Goal: Information Seeking & Learning: Learn about a topic

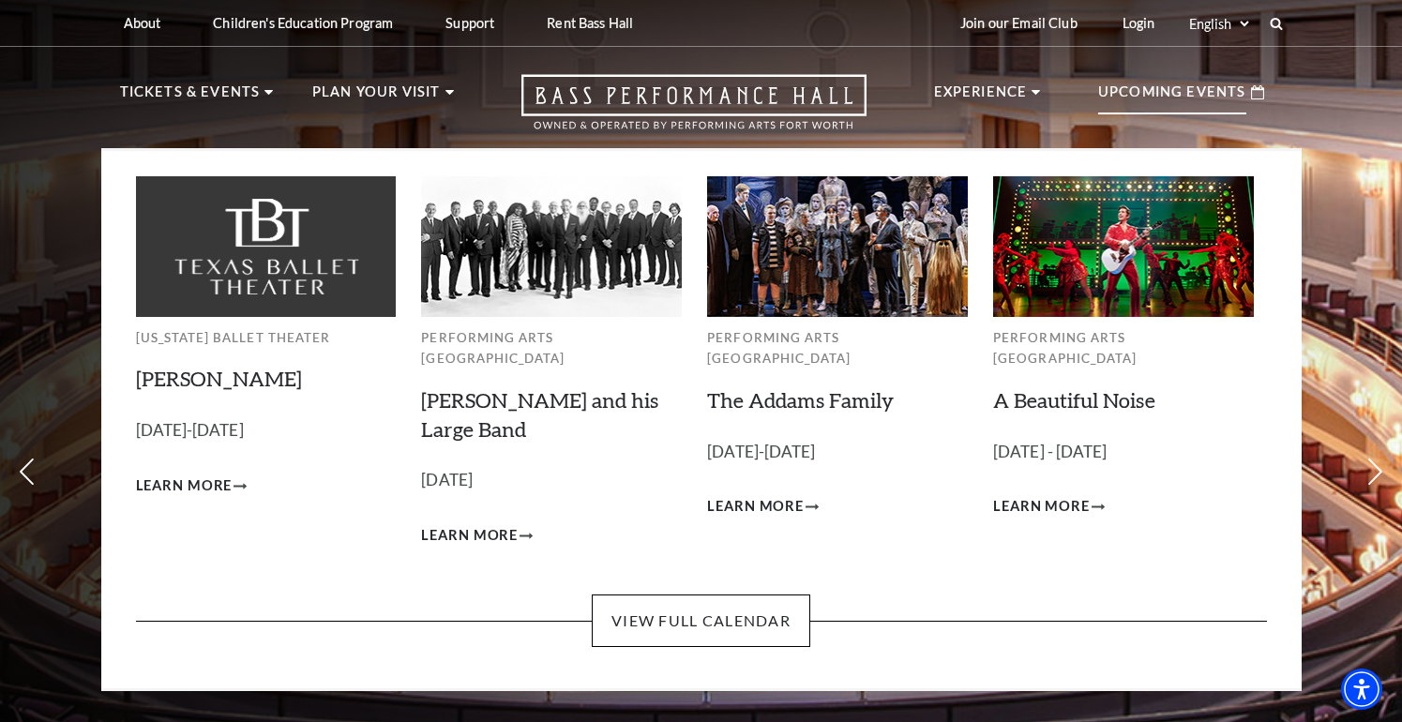
click at [1168, 90] on p "Upcoming Events" at bounding box center [1172, 98] width 148 height 34
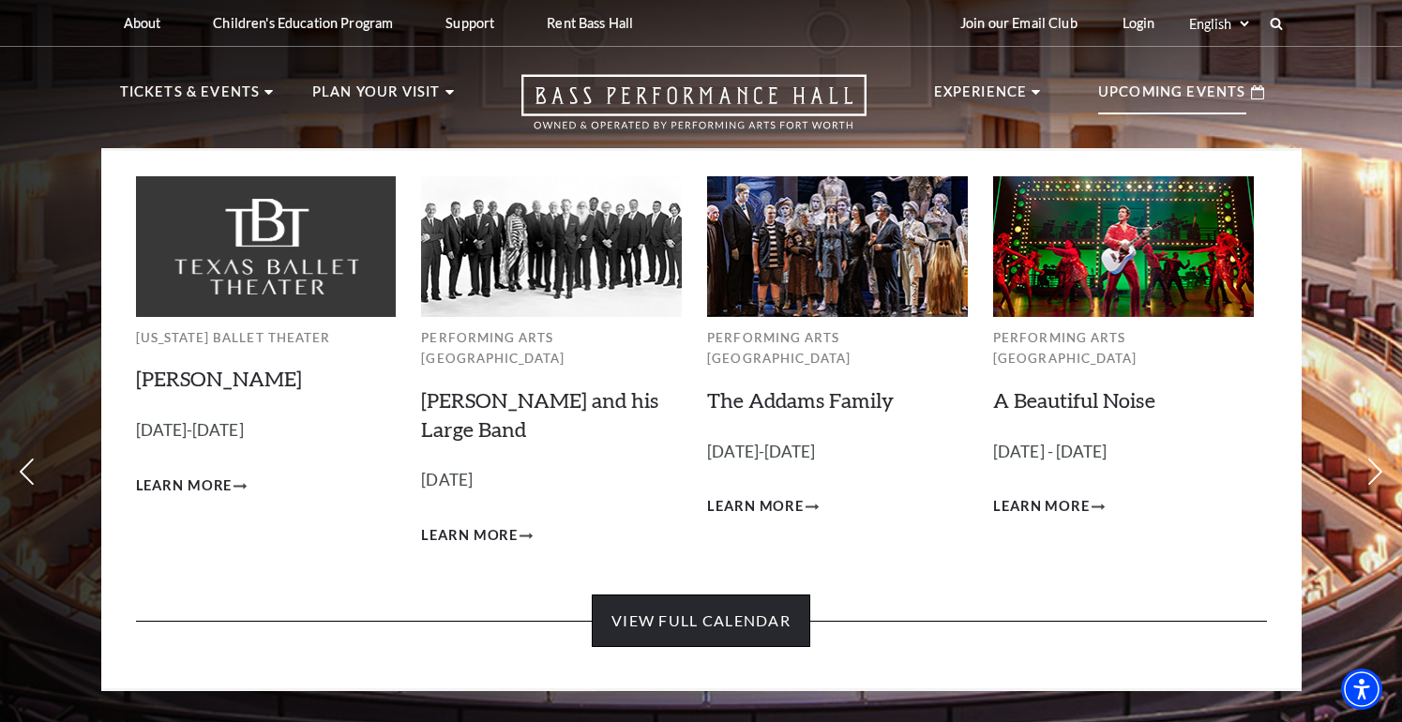
click at [774, 607] on link "View Full Calendar" at bounding box center [701, 620] width 218 height 52
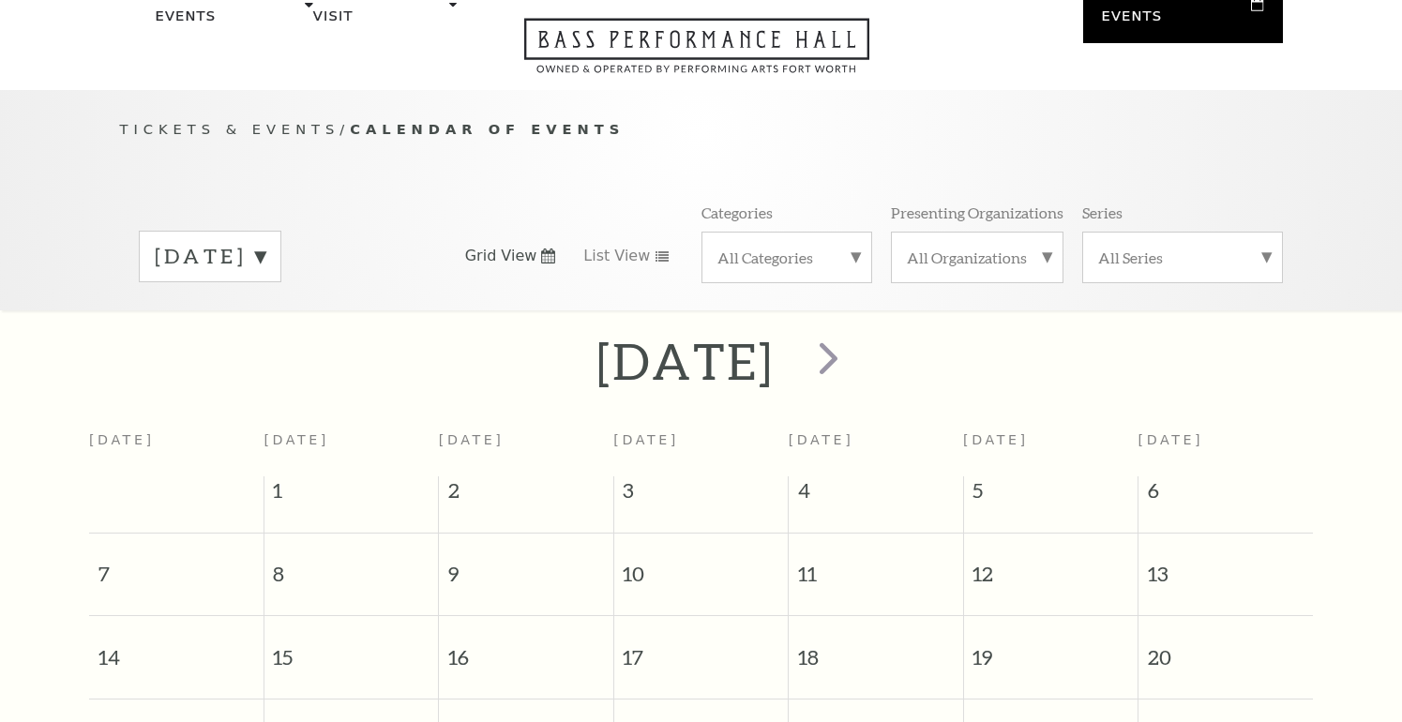
scroll to position [166, 0]
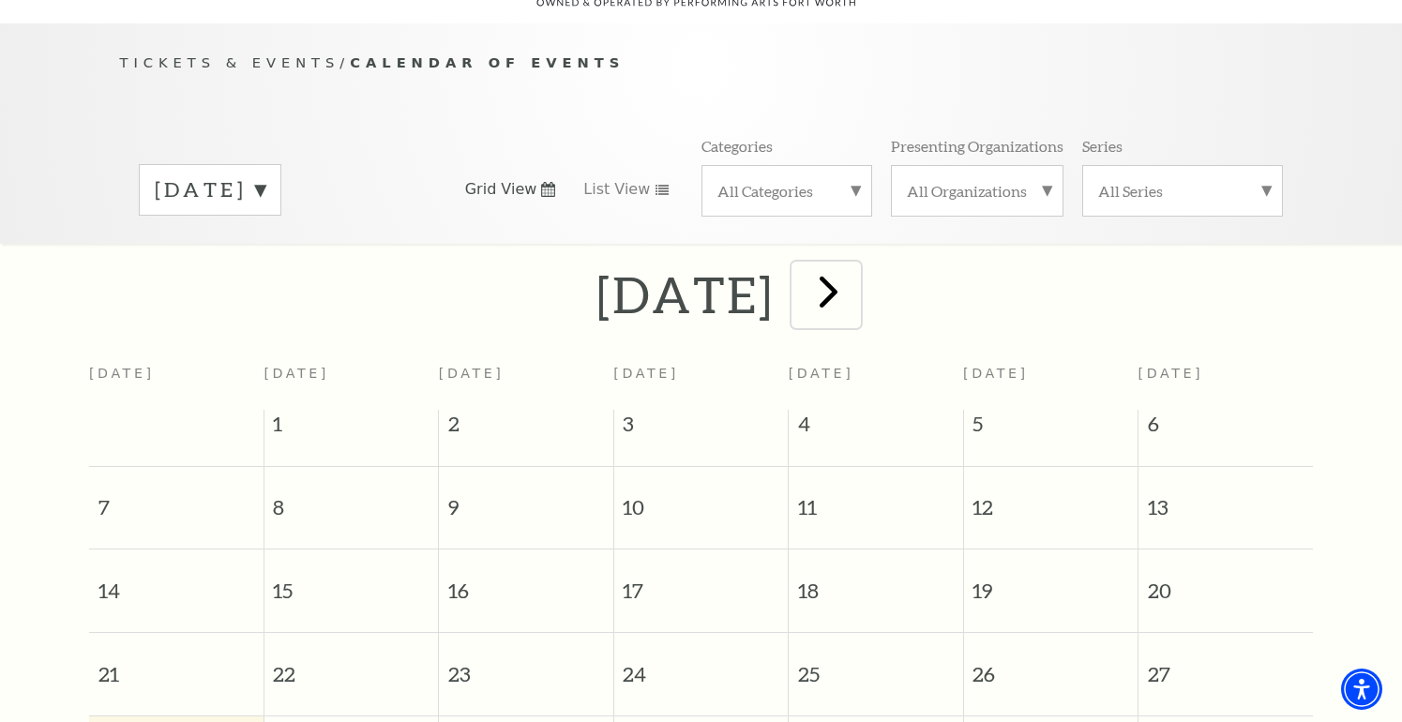
click at [855, 274] on span "next" at bounding box center [828, 290] width 53 height 53
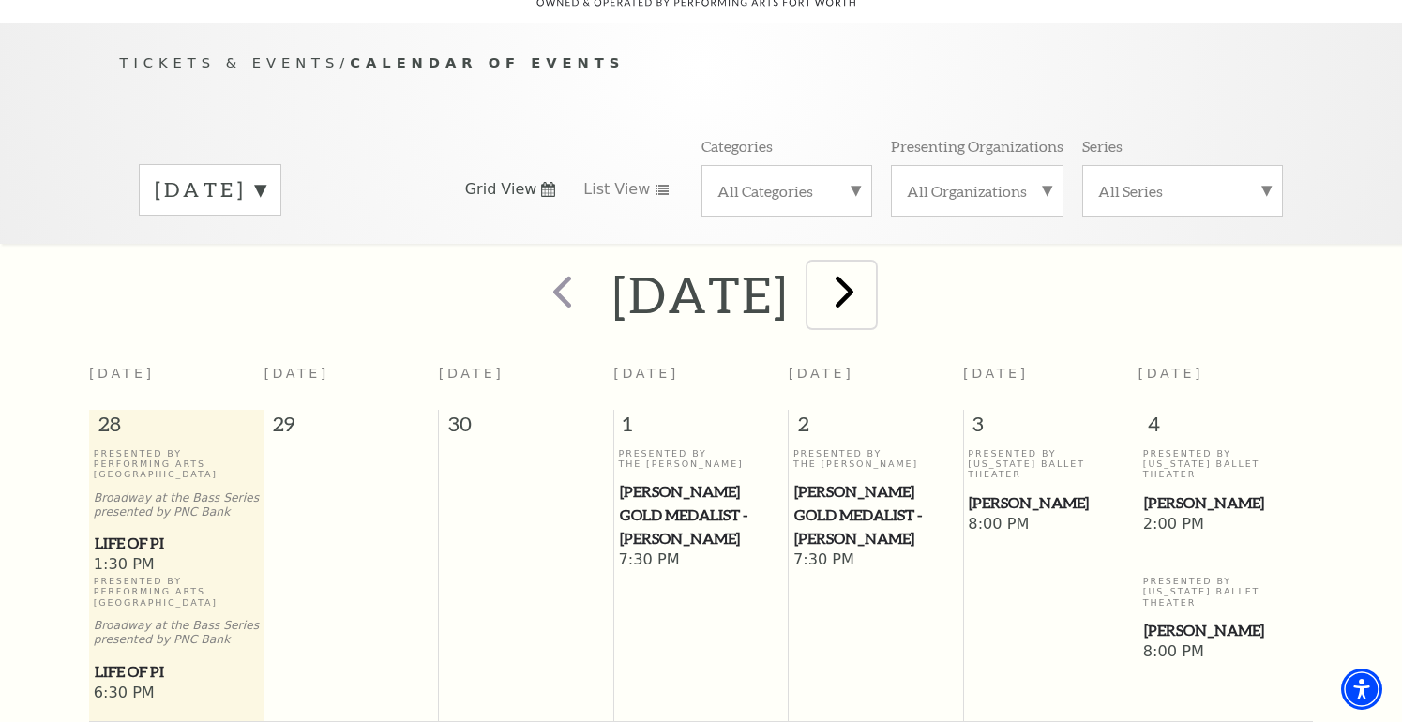
click at [871, 288] on span "next" at bounding box center [843, 290] width 53 height 53
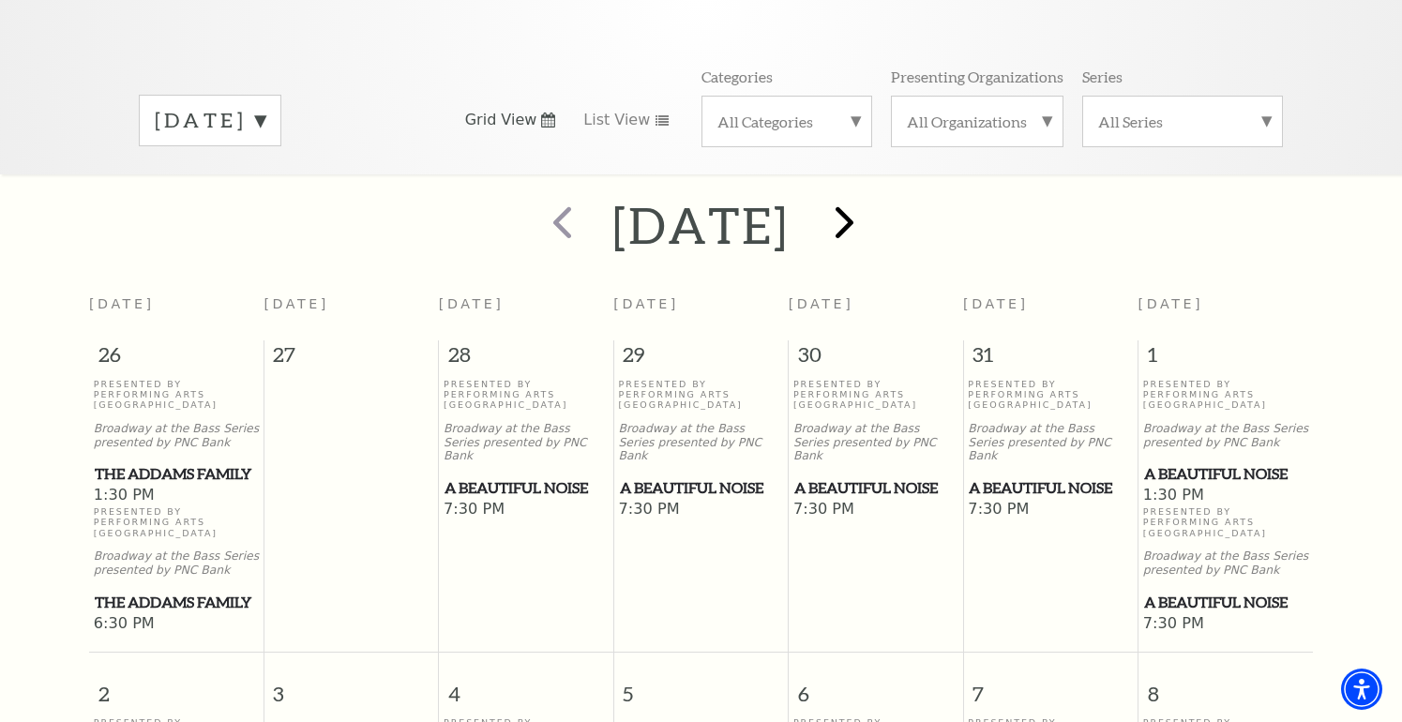
scroll to position [237, 0]
click at [871, 206] on span "next" at bounding box center [843, 219] width 53 height 53
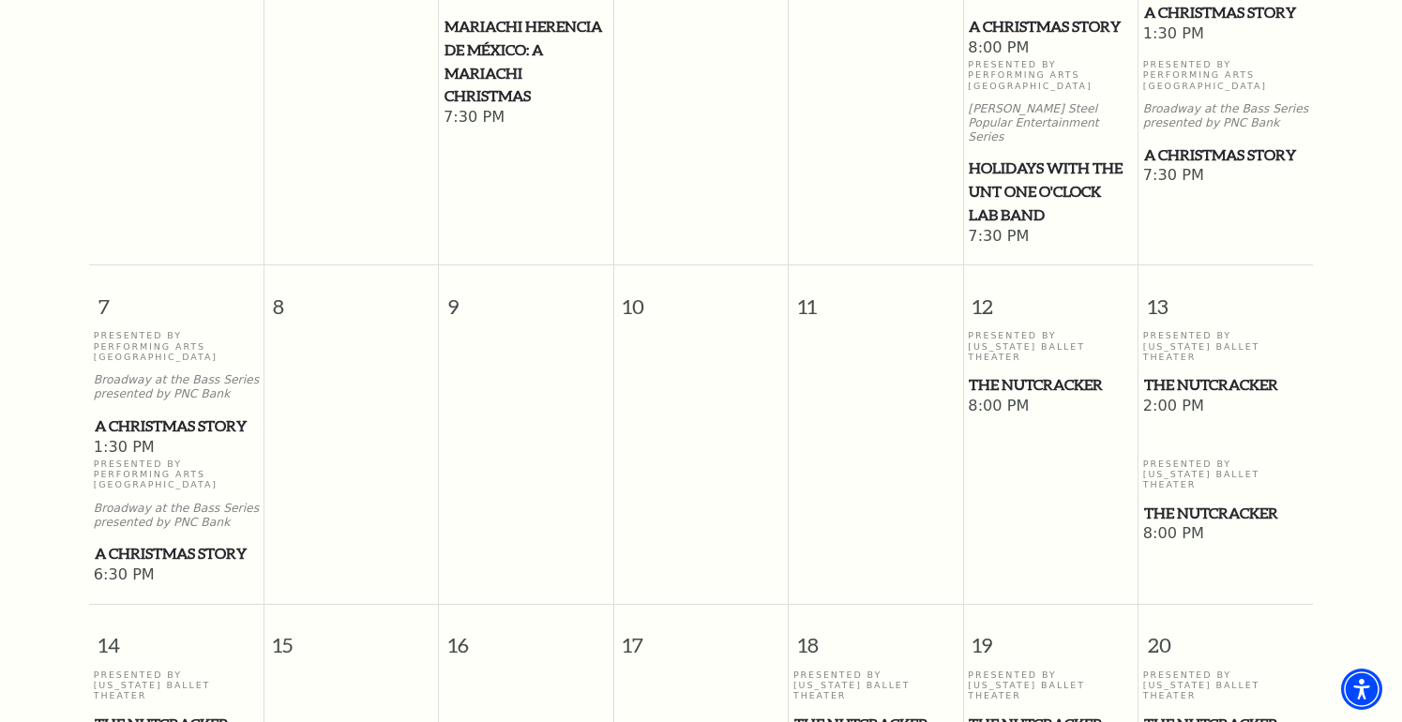
scroll to position [703, 0]
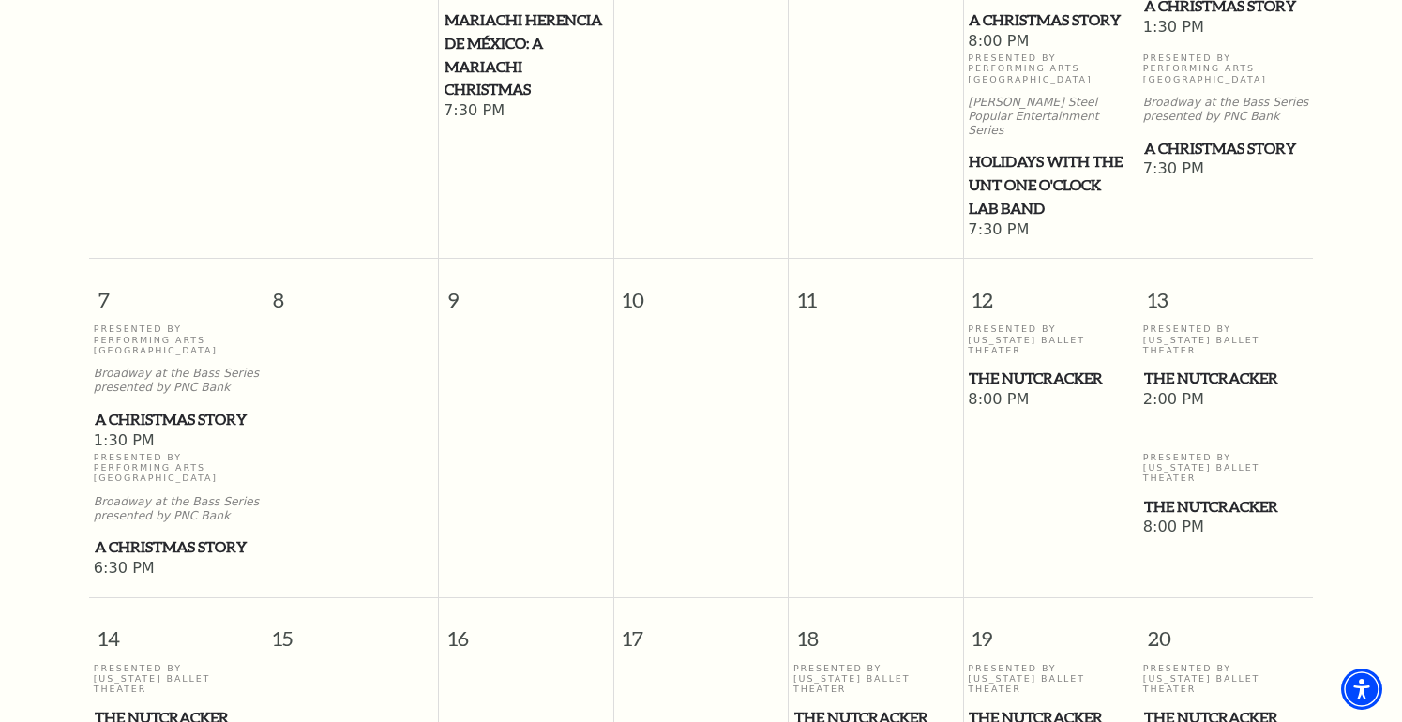
click at [205, 535] on span "A Christmas Story" at bounding box center [176, 546] width 163 height 23
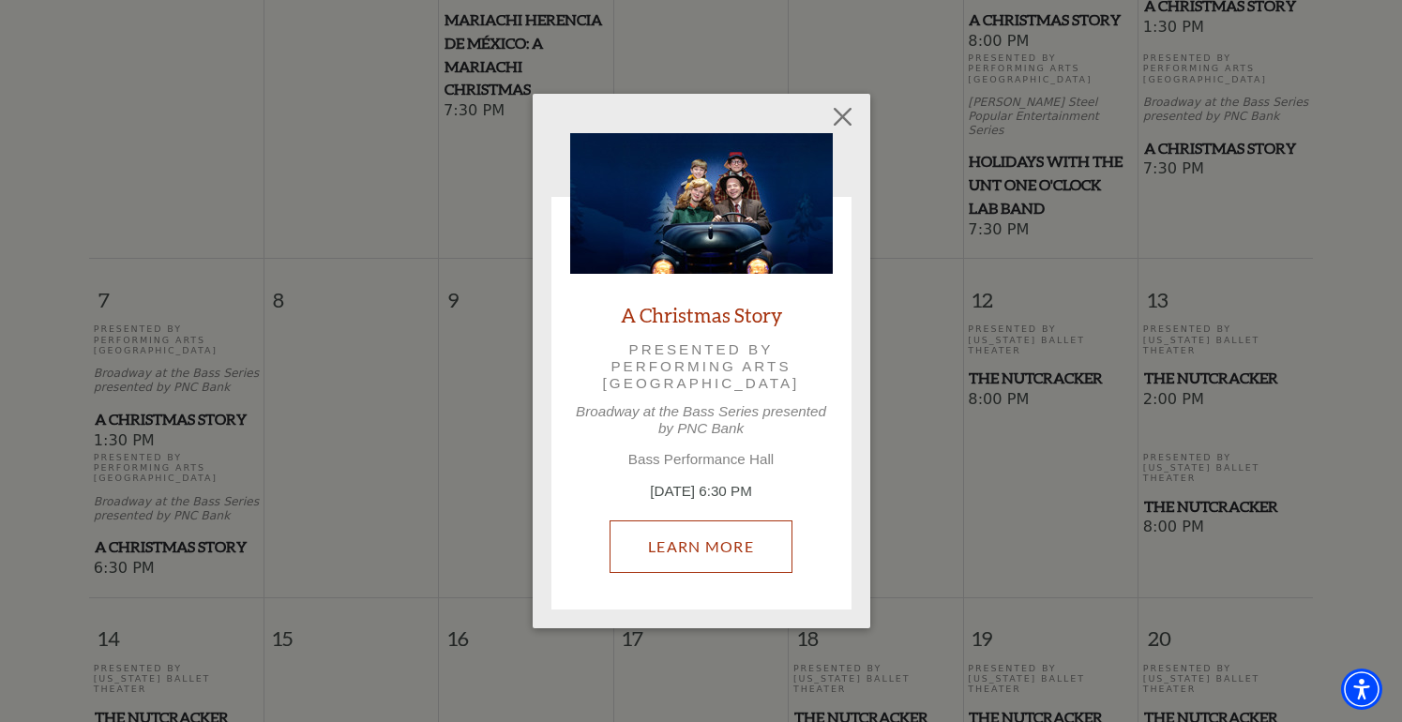
click at [703, 526] on link "Learn More" at bounding box center [700, 546] width 183 height 52
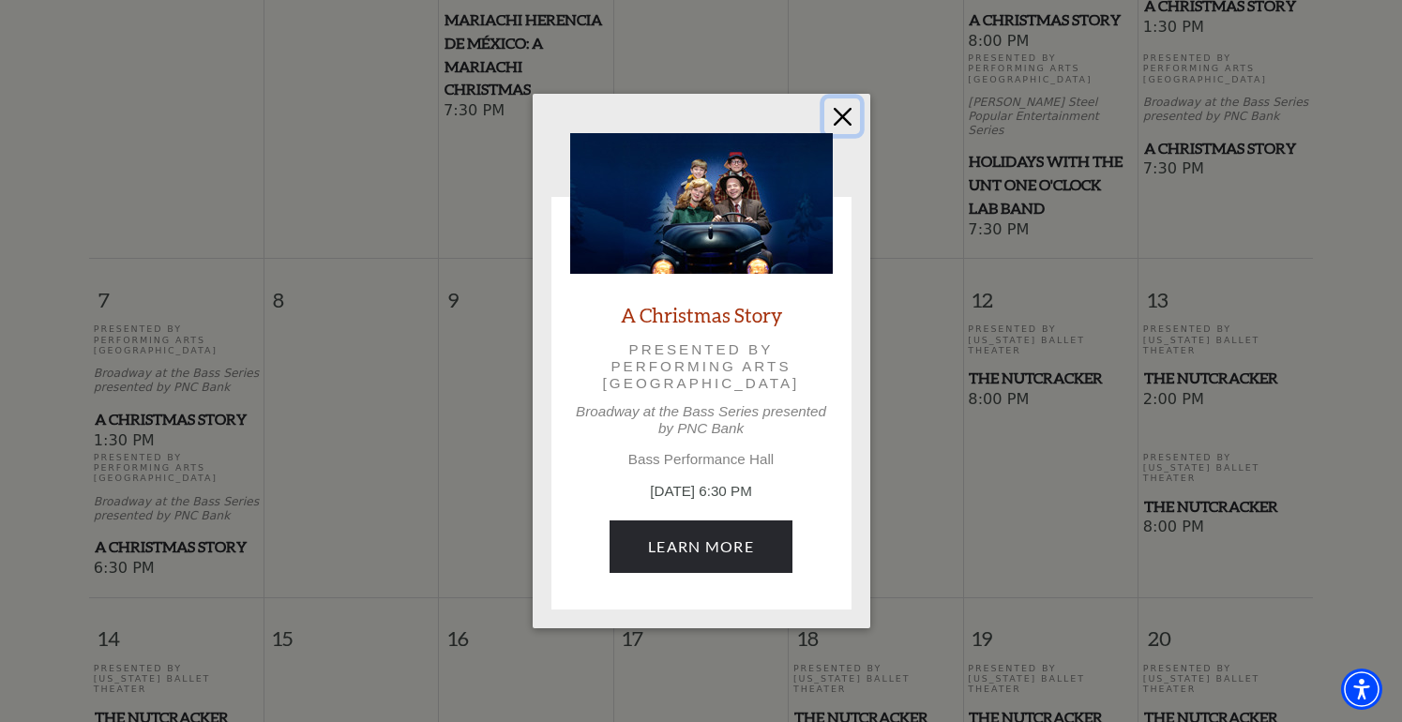
click at [843, 125] on button "Close" at bounding box center [842, 116] width 36 height 36
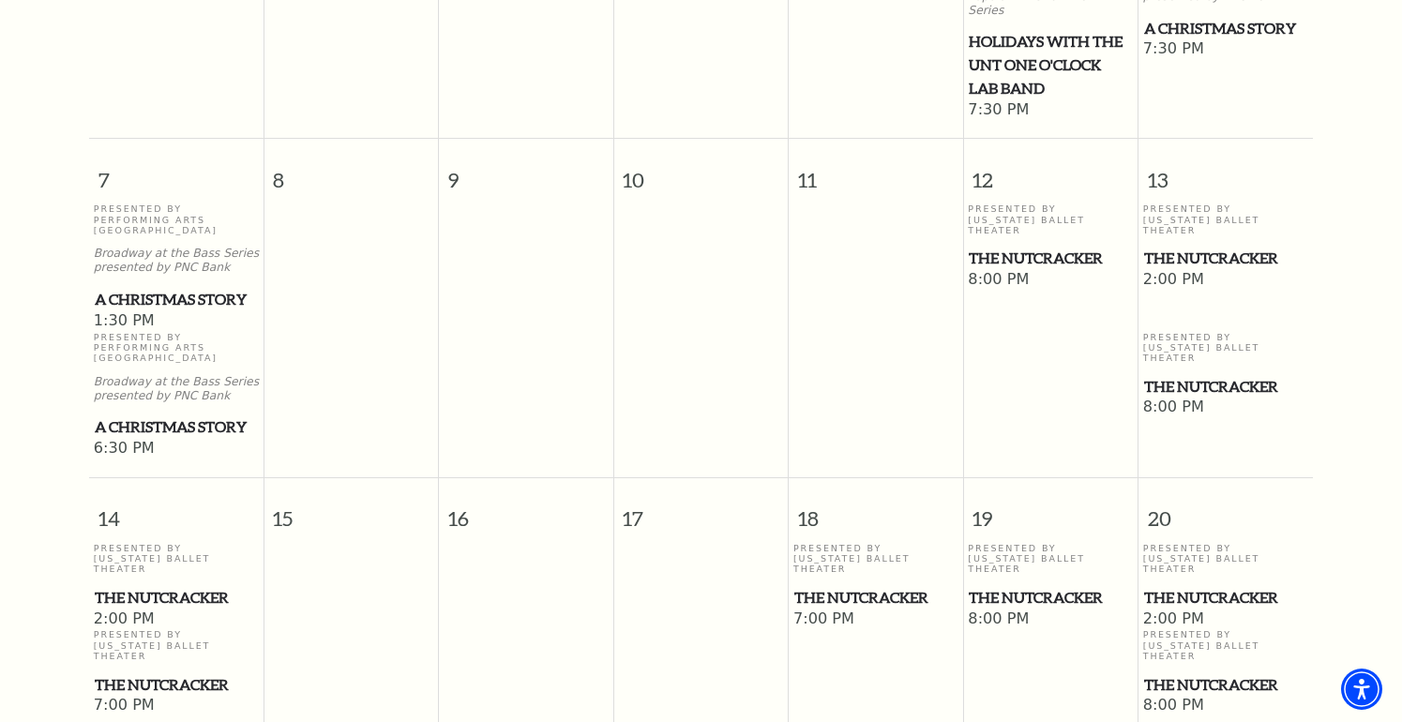
scroll to position [827, 0]
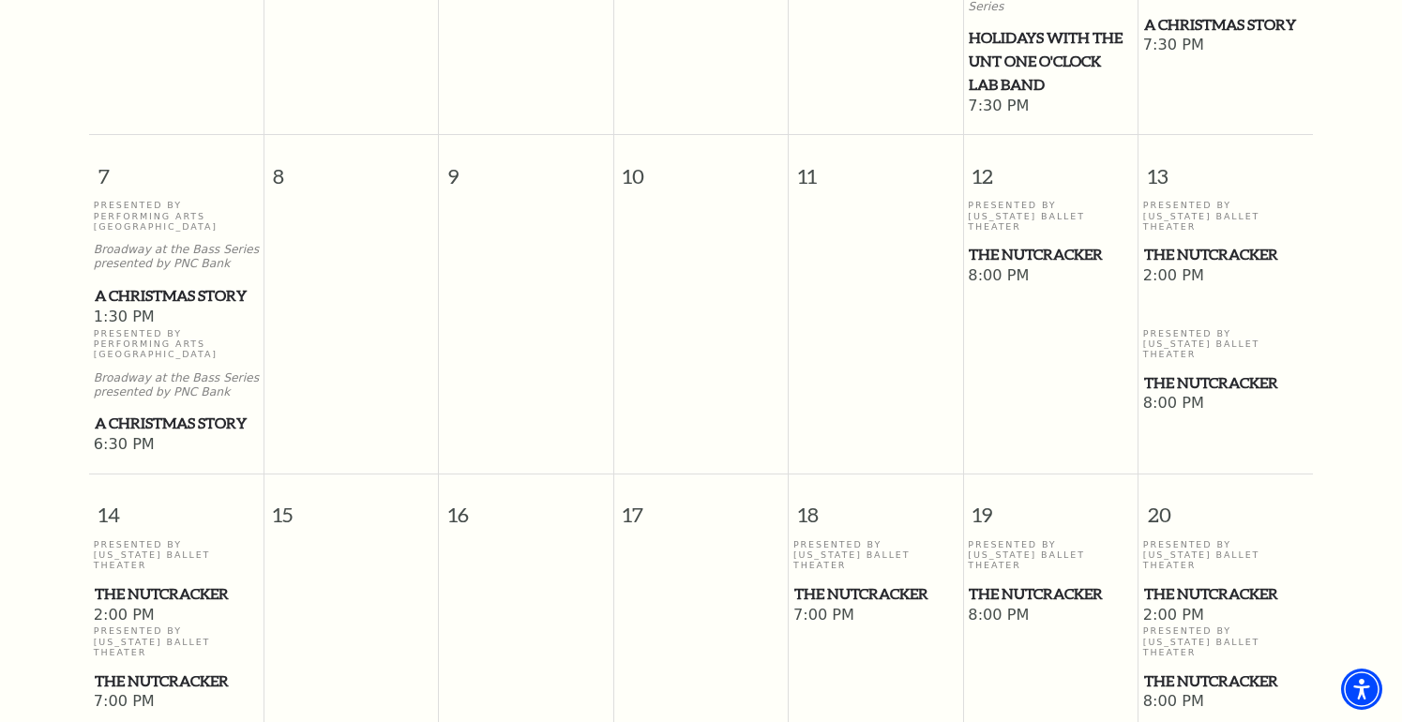
click at [1211, 371] on span "The Nutcracker" at bounding box center [1225, 382] width 163 height 23
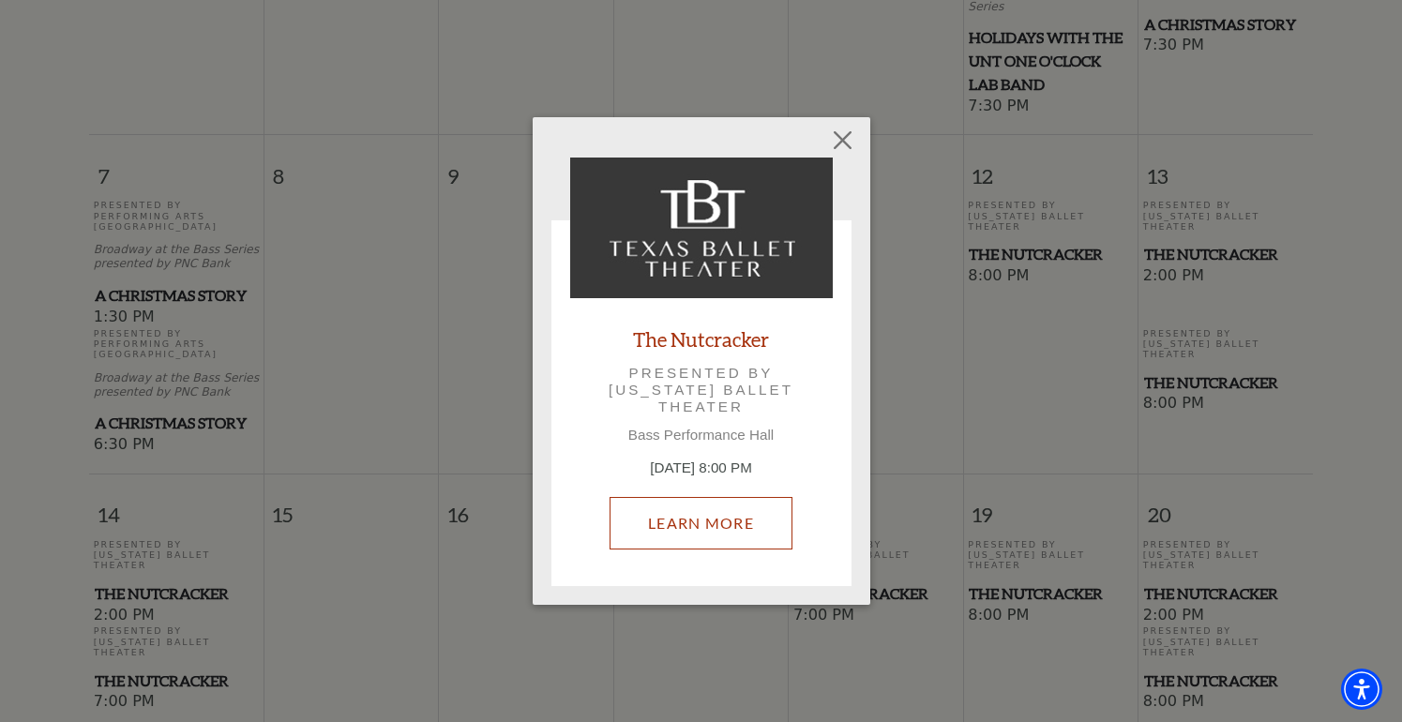
click at [713, 532] on link "Learn More" at bounding box center [700, 523] width 183 height 52
click at [726, 507] on link "Learn More" at bounding box center [700, 523] width 183 height 52
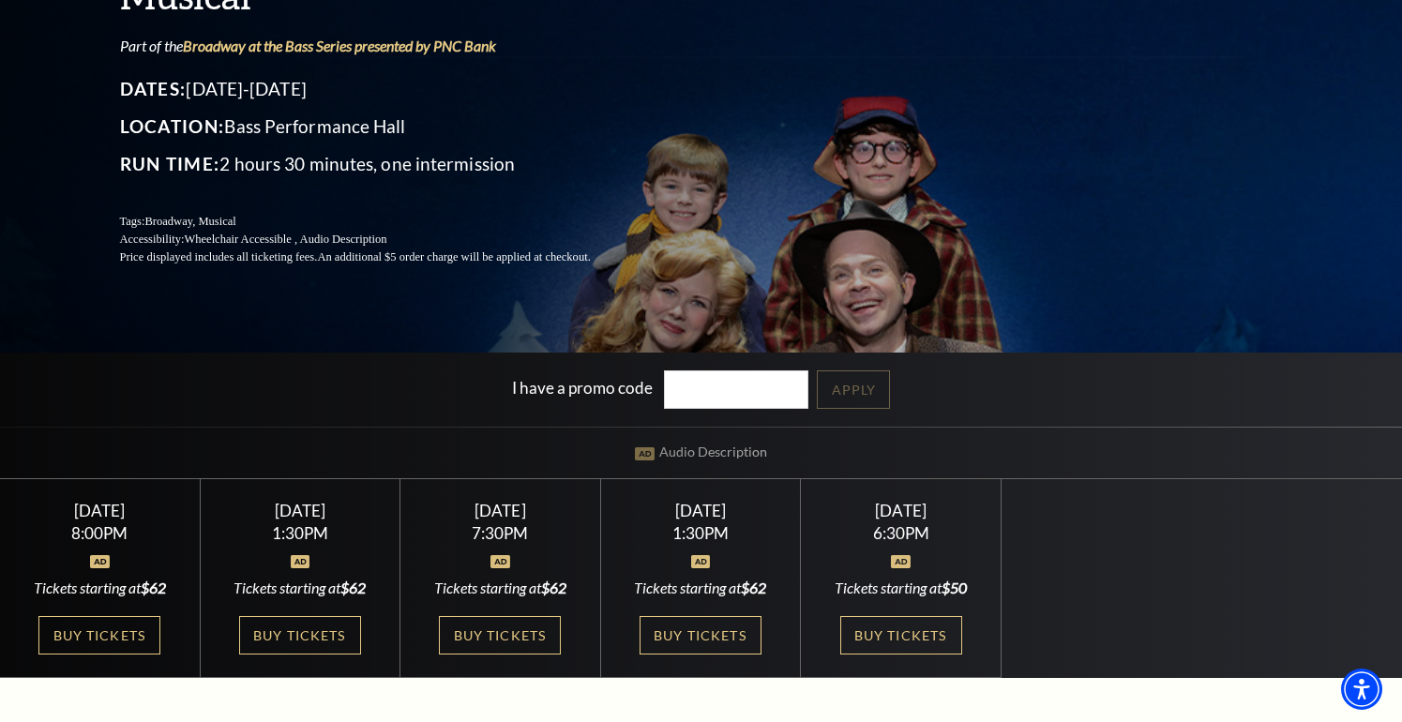
scroll to position [232, 0]
